Goal: Navigation & Orientation: Find specific page/section

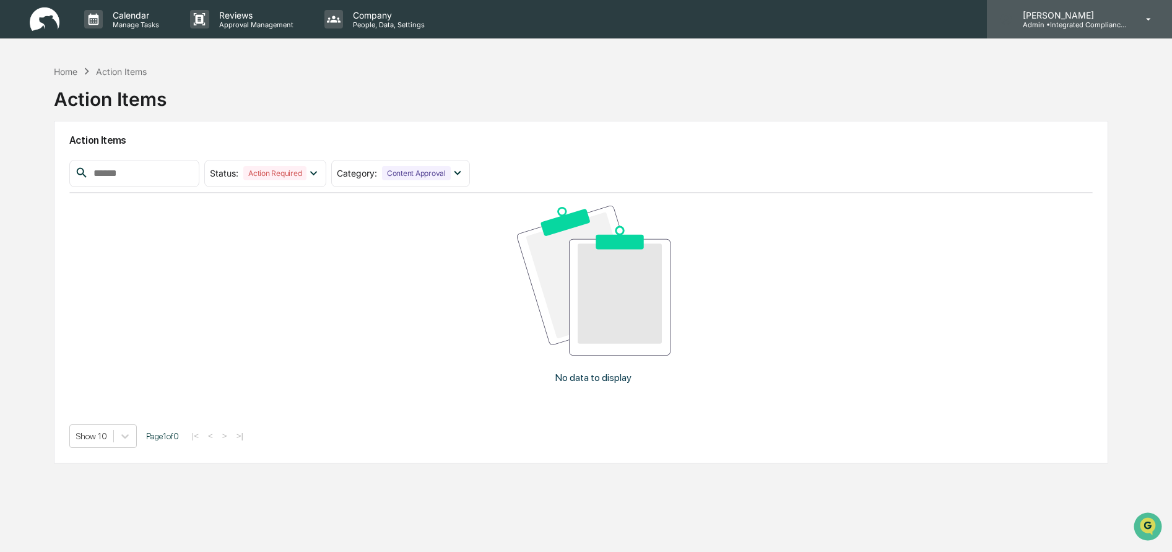
click at [1049, 19] on p "[PERSON_NAME]" at bounding box center [1070, 15] width 115 height 11
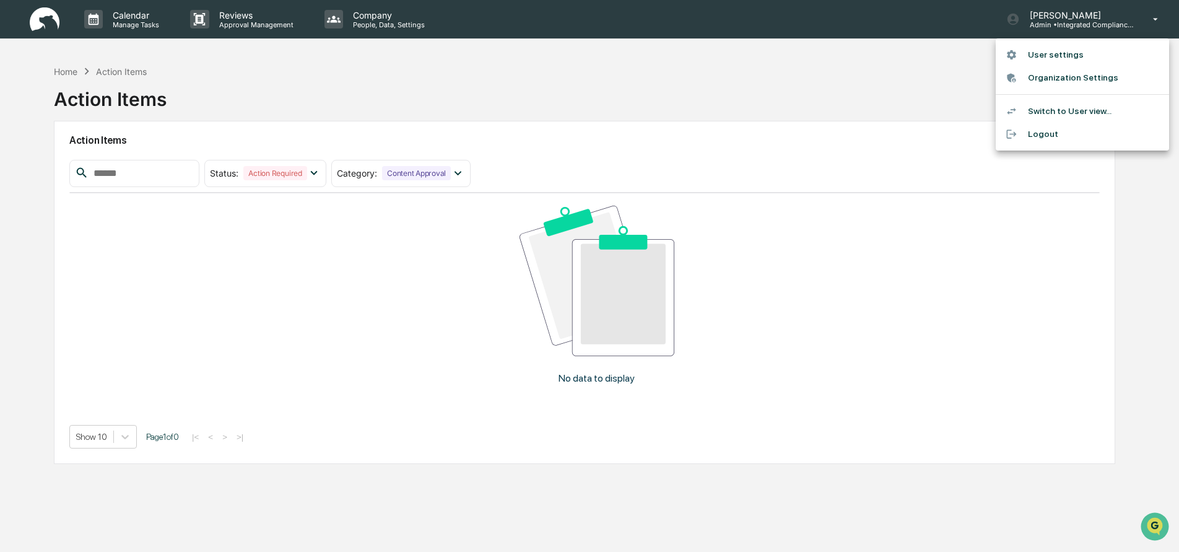
click at [1066, 20] on div at bounding box center [589, 276] width 1179 height 552
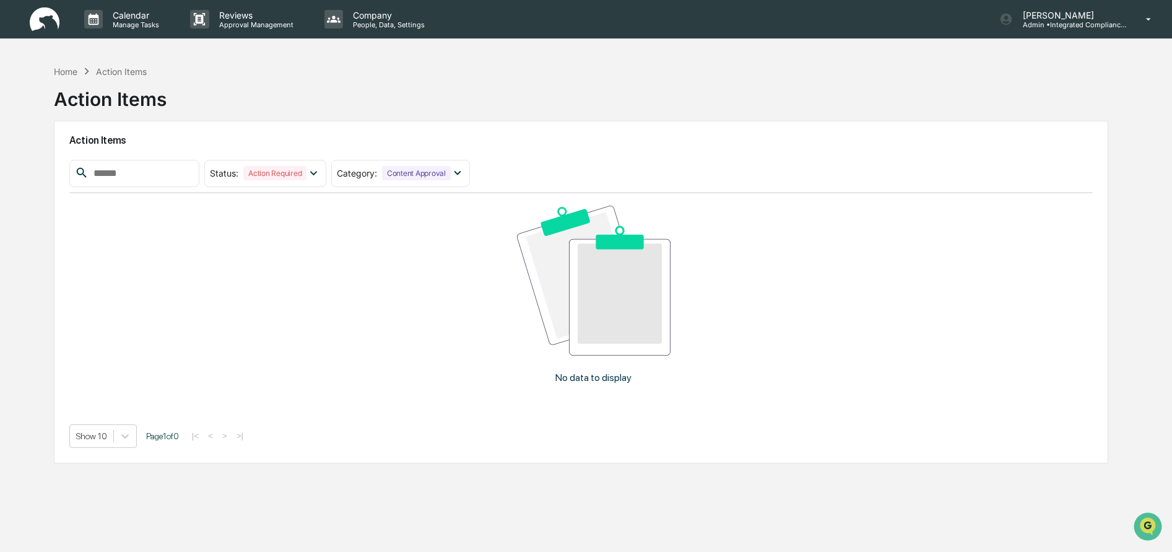
click at [30, 27] on img at bounding box center [45, 19] width 30 height 24
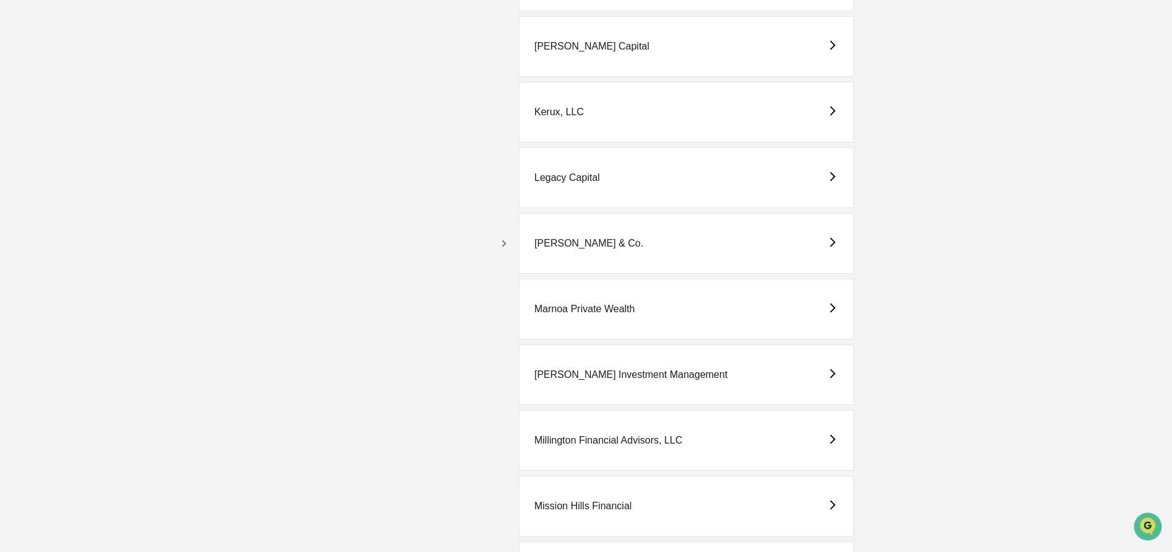
scroll to position [2206, 0]
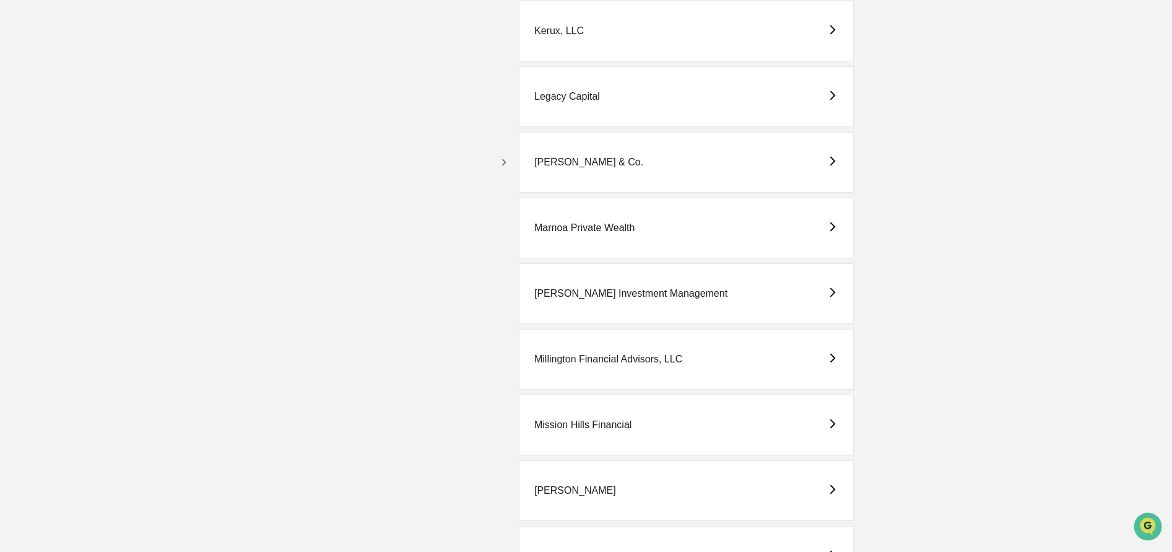
click at [606, 423] on div "Mission Hills Financial" at bounding box center [582, 424] width 97 height 11
